Goal: Communication & Community: Answer question/provide support

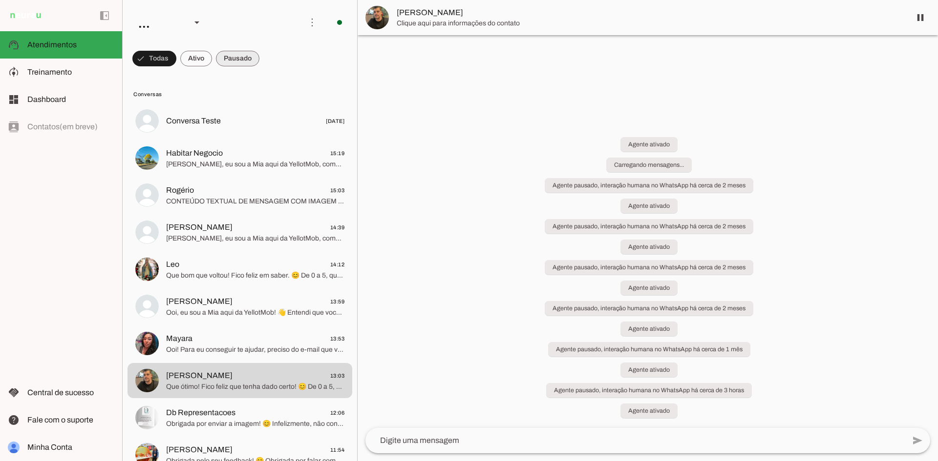
click at [176, 62] on span at bounding box center [154, 58] width 44 height 23
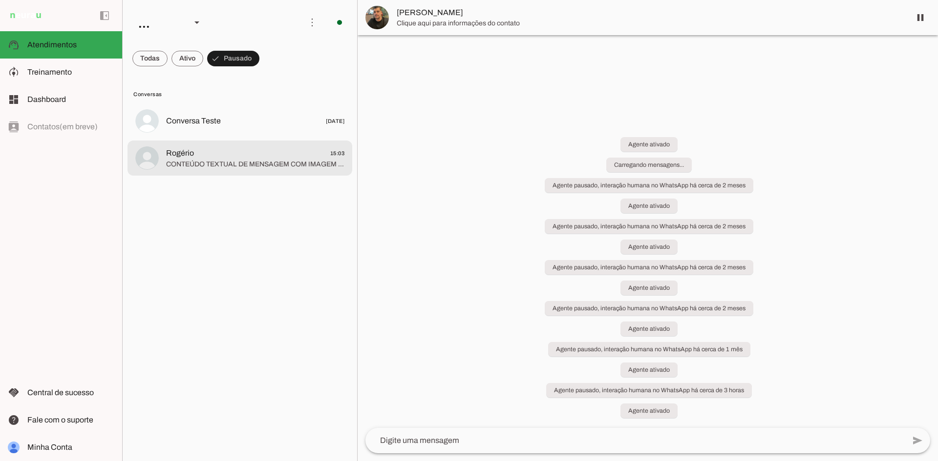
click at [285, 154] on span "Rogério 15:03" at bounding box center [255, 153] width 178 height 12
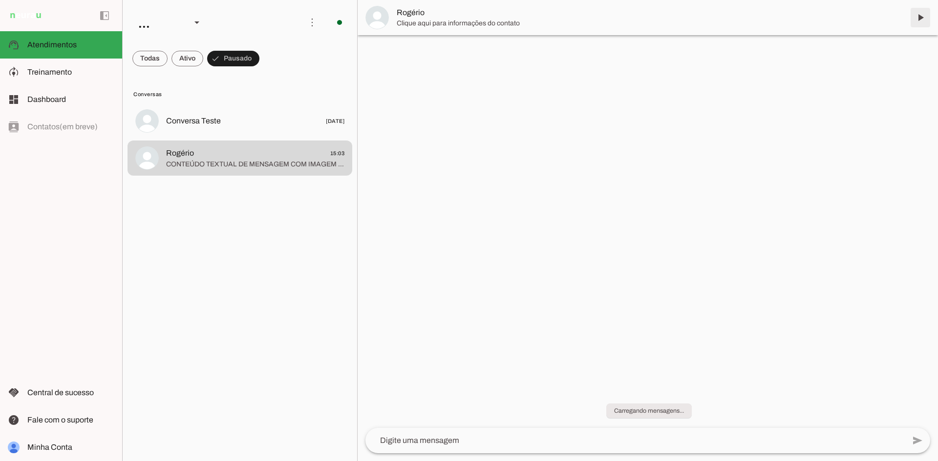
click at [920, 12] on span at bounding box center [919, 17] width 23 height 23
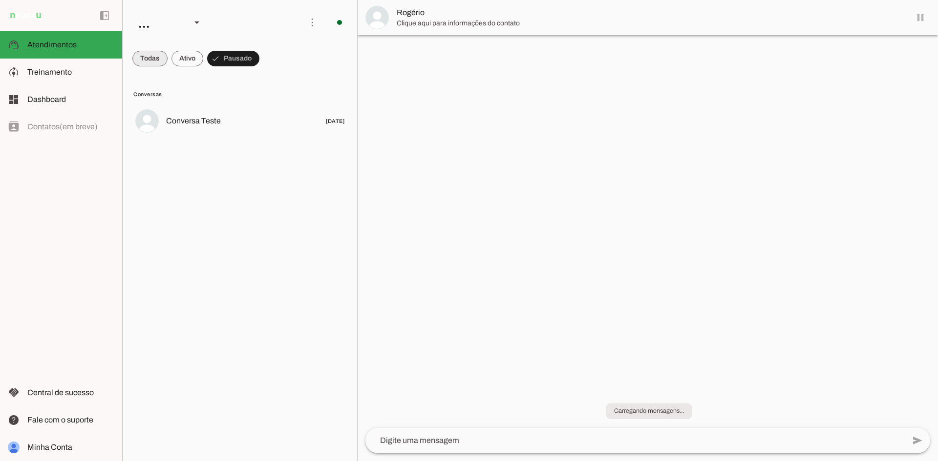
click at [146, 57] on span at bounding box center [149, 58] width 35 height 23
